Goal: Task Accomplishment & Management: Manage account settings

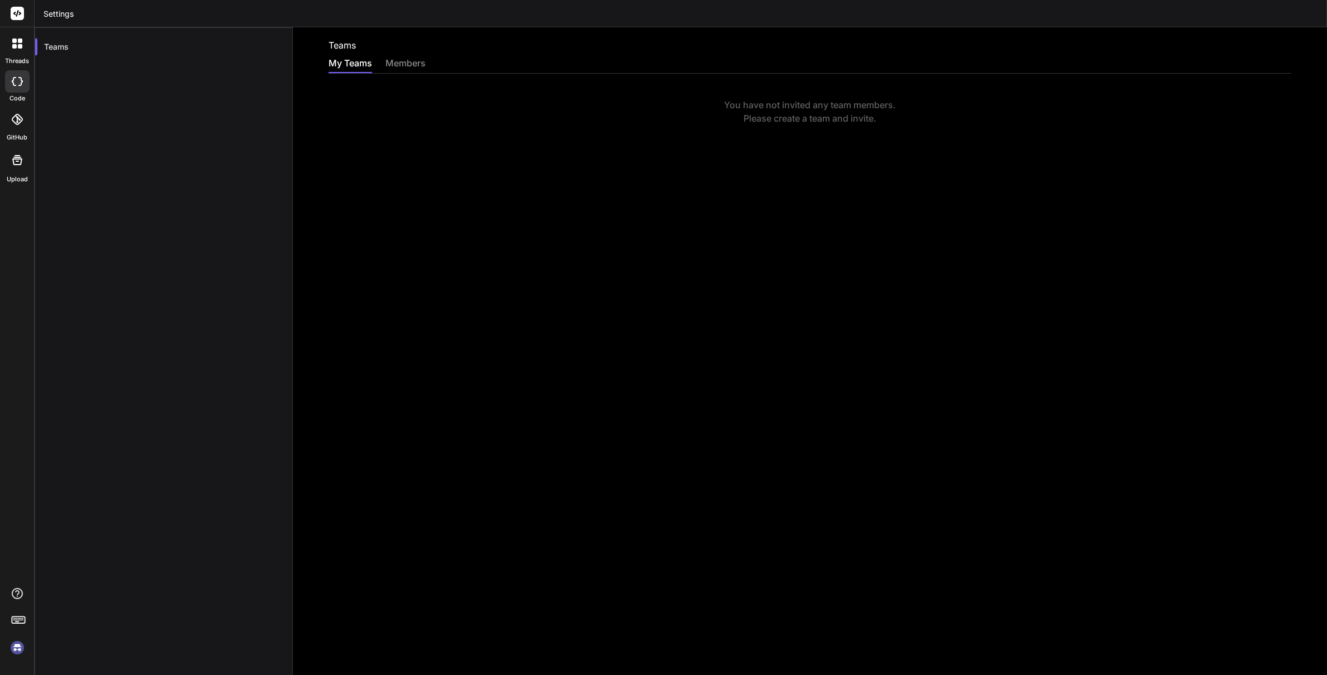
click at [19, 88] on div at bounding box center [17, 81] width 25 height 22
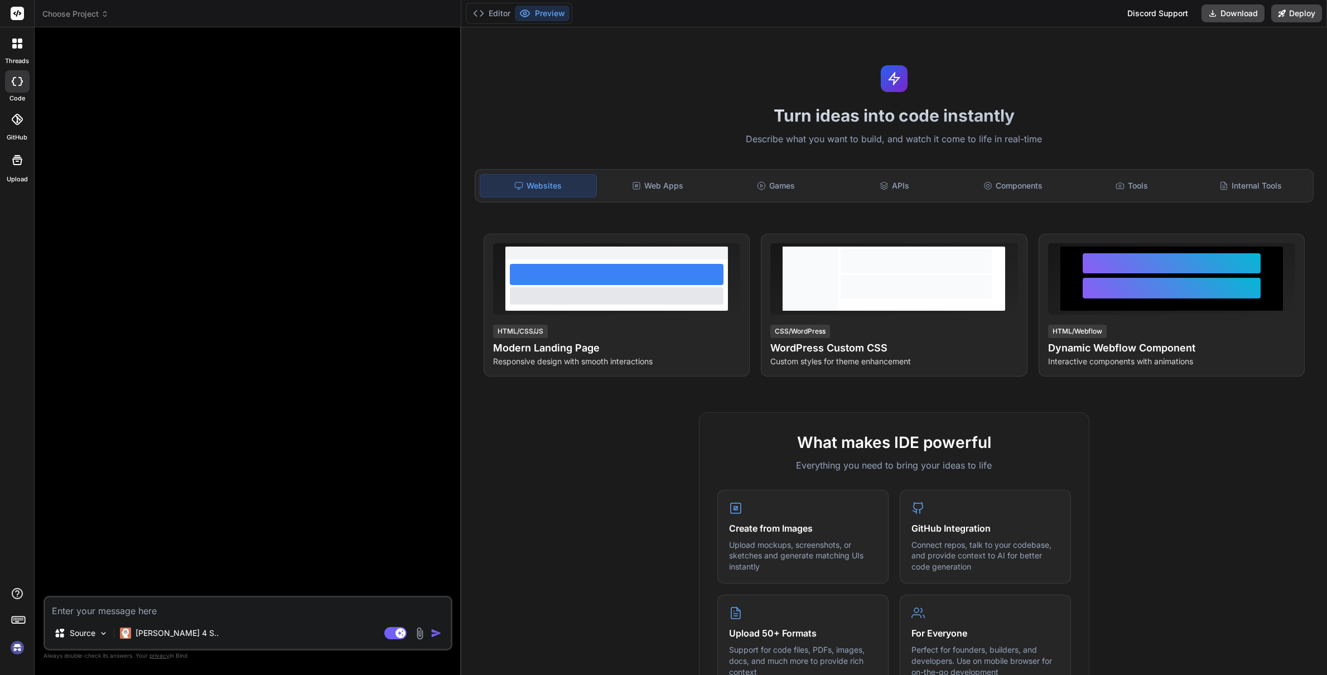
click at [17, 649] on img at bounding box center [17, 647] width 19 height 19
click at [427, 15] on div "Choose Project" at bounding box center [247, 13] width 410 height 11
click at [20, 651] on img at bounding box center [17, 647] width 19 height 19
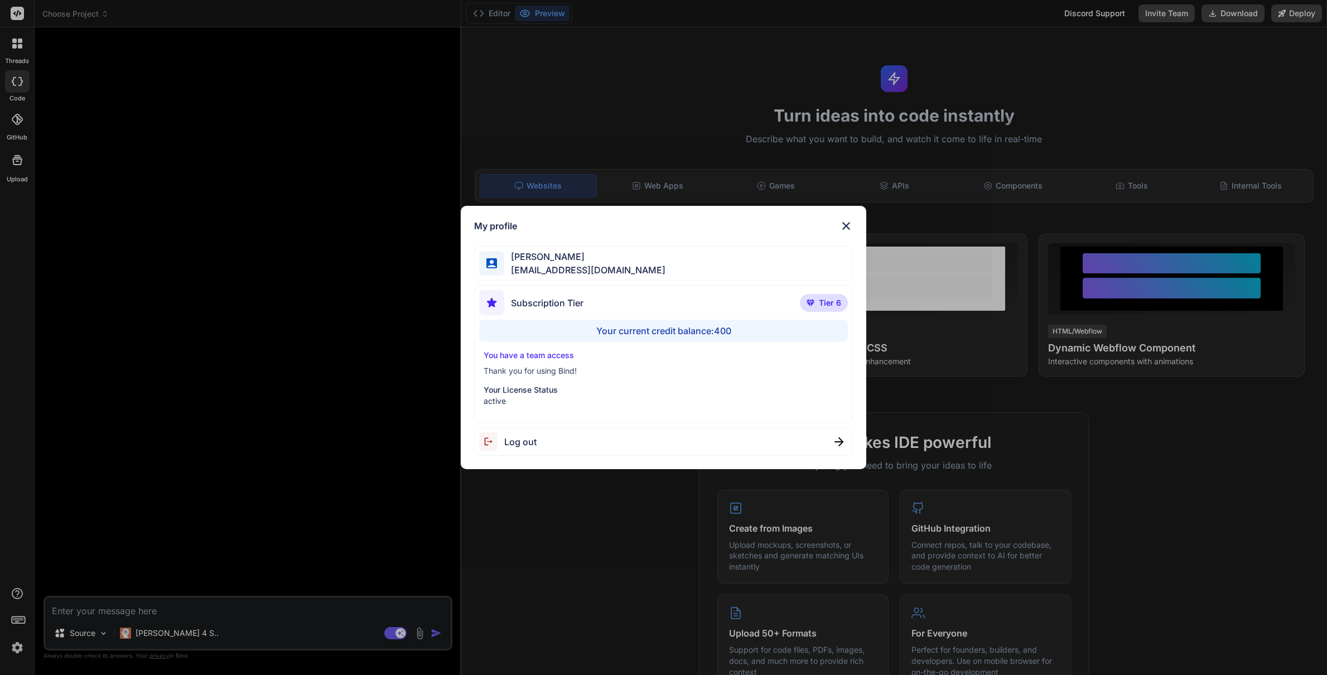
click at [21, 42] on div "My profile Kwok Chan zakchens@gmail.com Subscription Tier Tier 6 Your current c…" at bounding box center [663, 337] width 1327 height 675
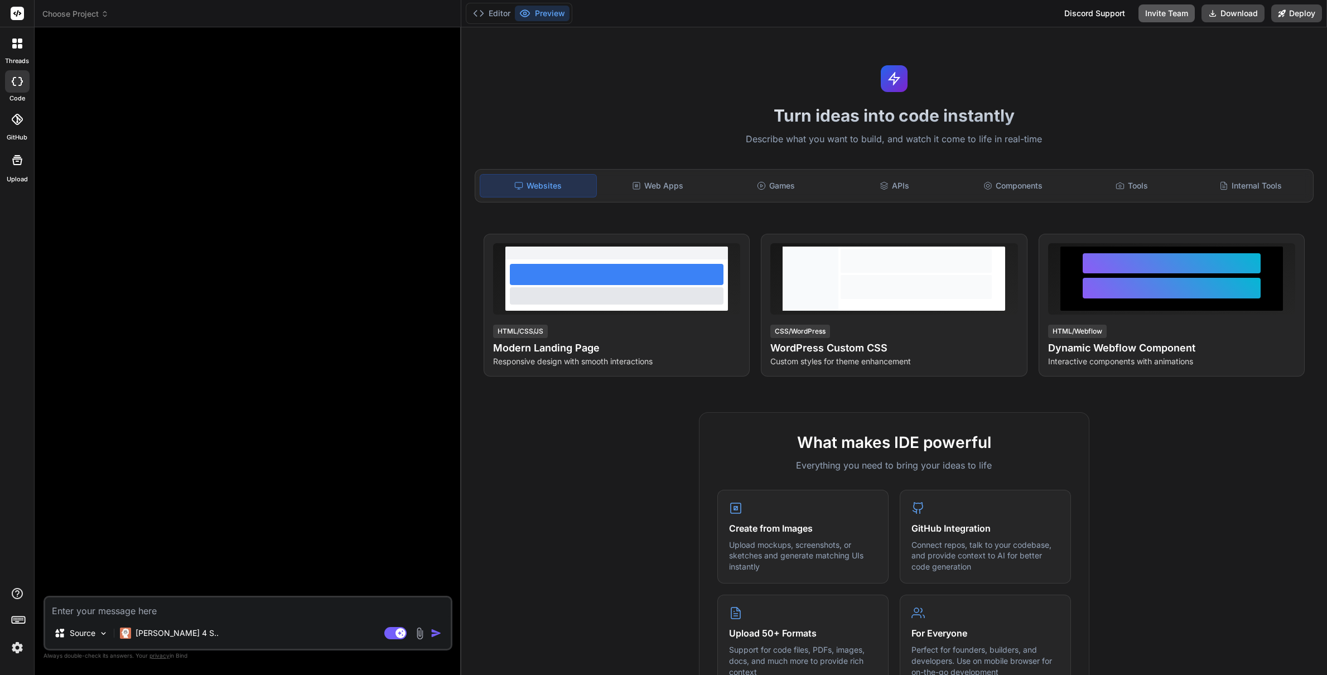
click at [1150, 17] on button "Invite Team" at bounding box center [1166, 13] width 56 height 18
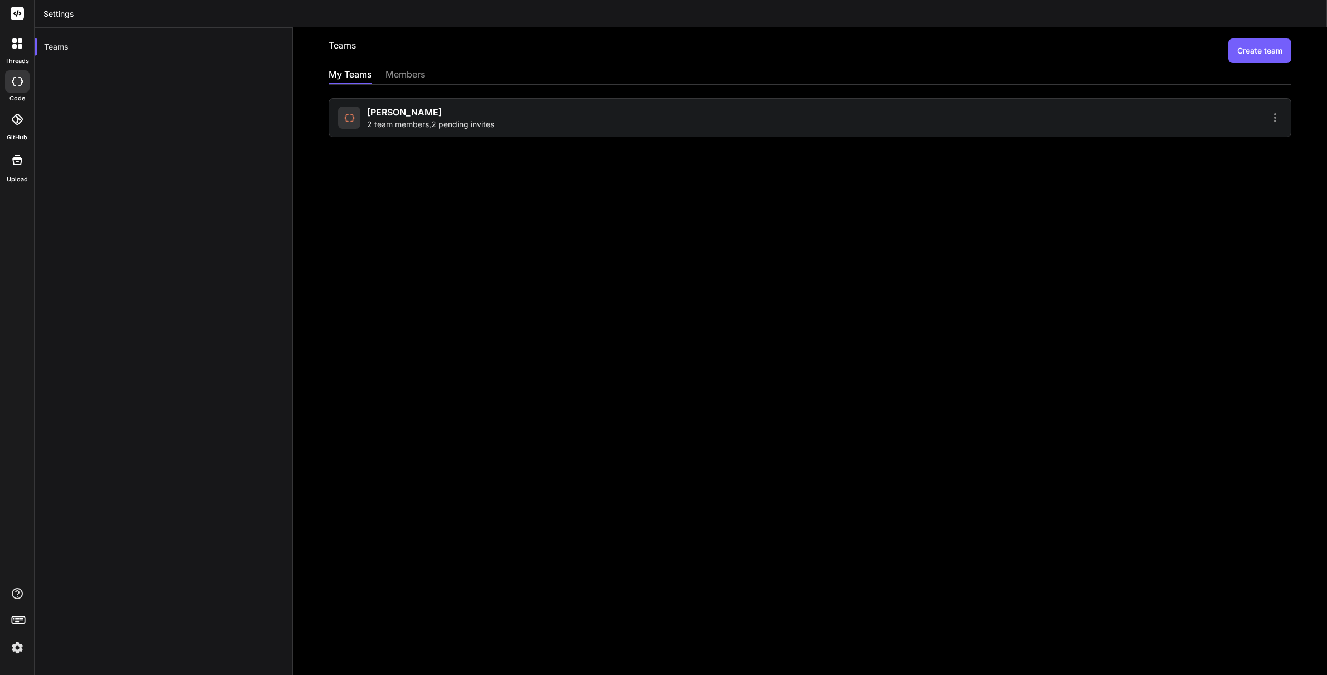
click at [1131, 109] on div "Chan 2 team members , 2 pending invites" at bounding box center [809, 117] width 962 height 39
click at [1268, 119] on icon at bounding box center [1274, 117] width 13 height 13
click at [1267, 118] on div at bounding box center [663, 337] width 1327 height 675
click at [1268, 118] on icon at bounding box center [1274, 117] width 13 height 13
click at [1201, 119] on span "Settings" at bounding box center [1197, 123] width 30 height 11
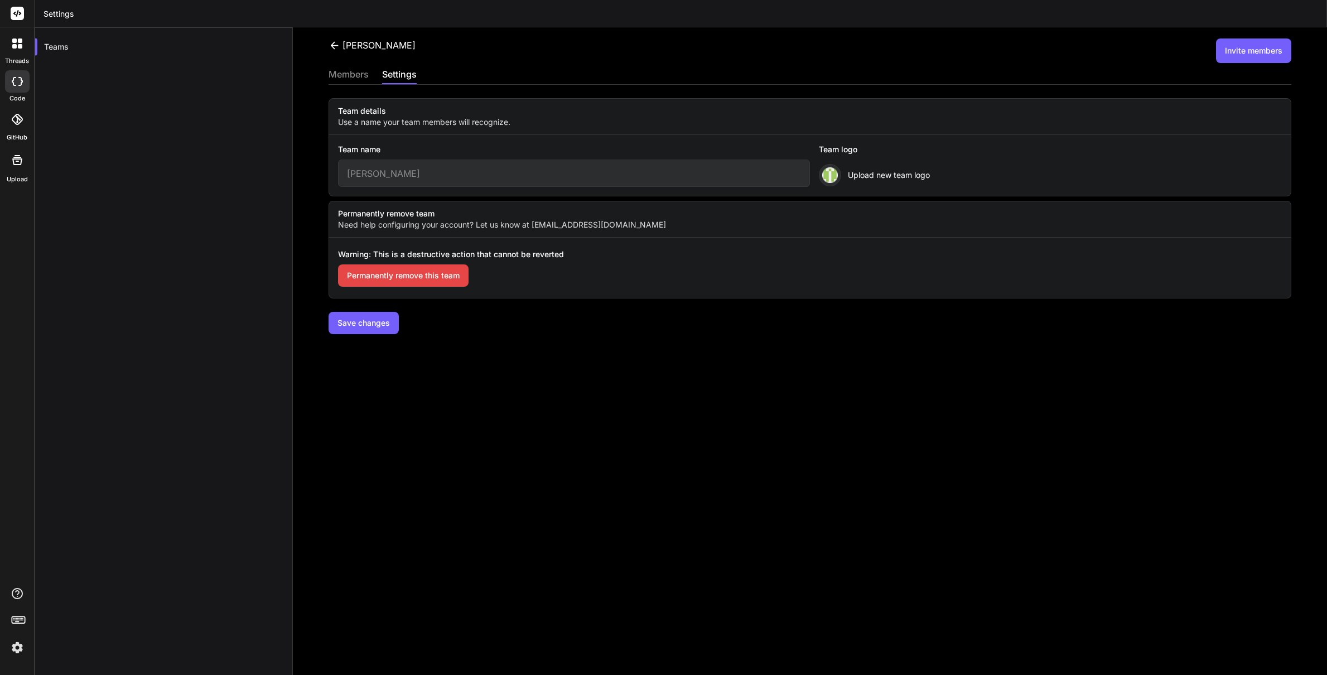
click at [352, 71] on div "members" at bounding box center [348, 75] width 40 height 16
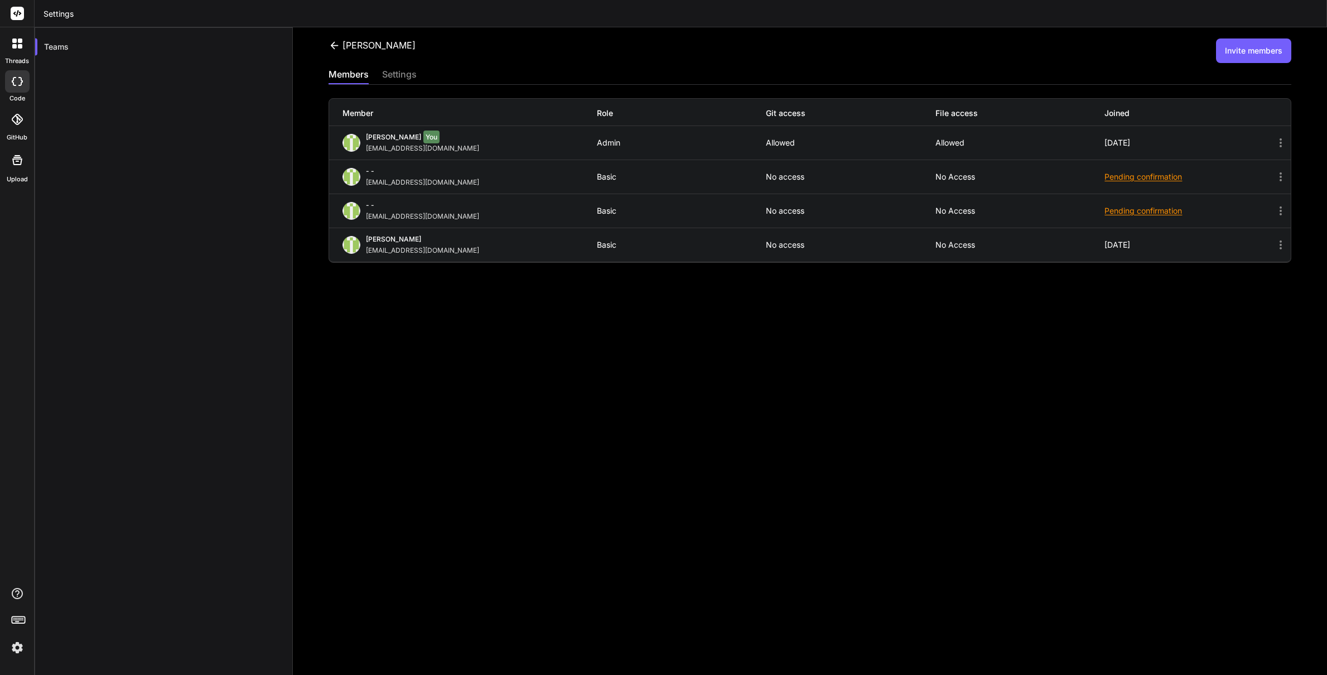
click at [1274, 209] on icon at bounding box center [1280, 210] width 13 height 13
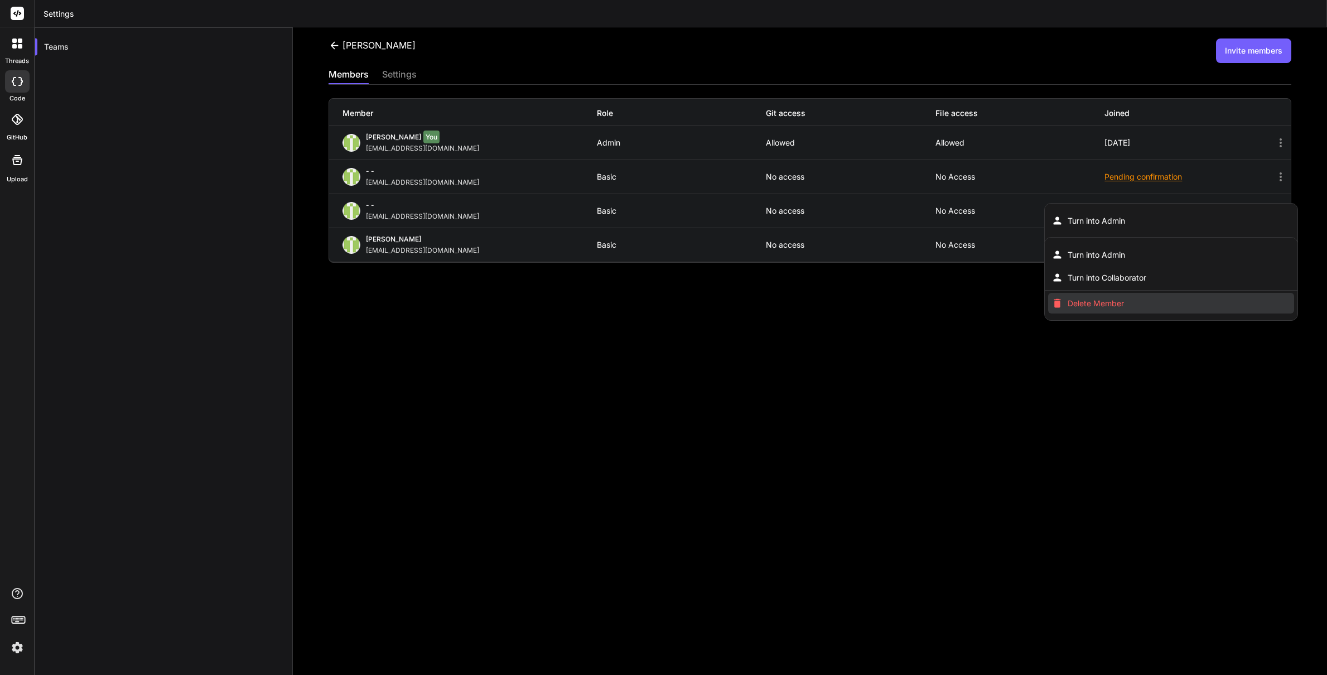
click at [1119, 297] on li "Delete Member" at bounding box center [1171, 303] width 246 height 21
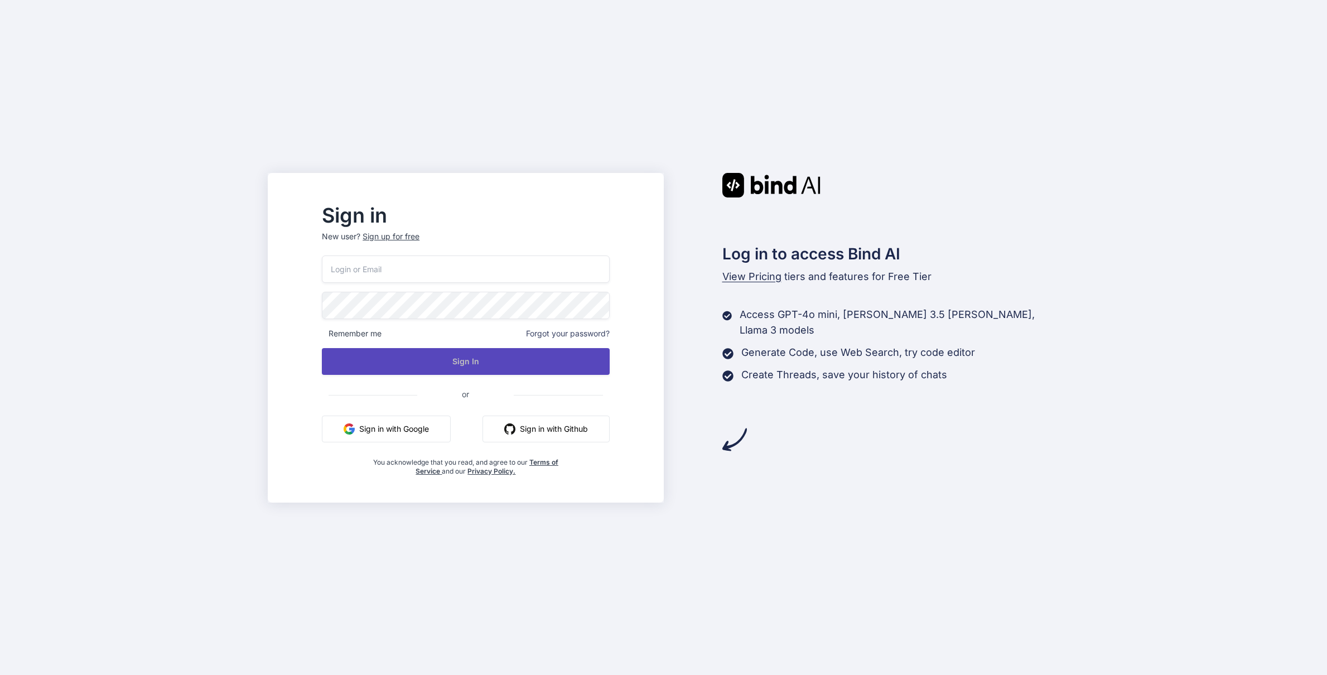
type input "[EMAIL_ADDRESS][DOMAIN_NAME]"
click at [483, 360] on button "Sign In" at bounding box center [465, 361] width 287 height 27
click at [488, 365] on button "Sign In" at bounding box center [465, 361] width 287 height 27
